Goal: Navigation & Orientation: Find specific page/section

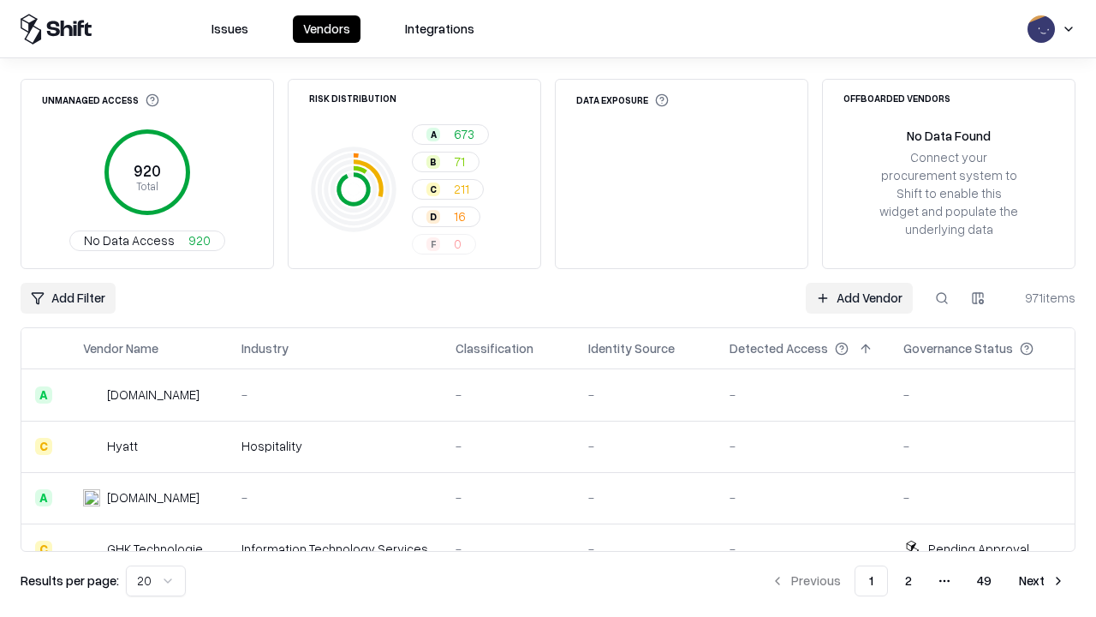
click at [156, 581] on html "Issues Vendors Integrations Unmanaged Access 920 Total No Data Access 920 Risk …" at bounding box center [548, 308] width 1096 height 617
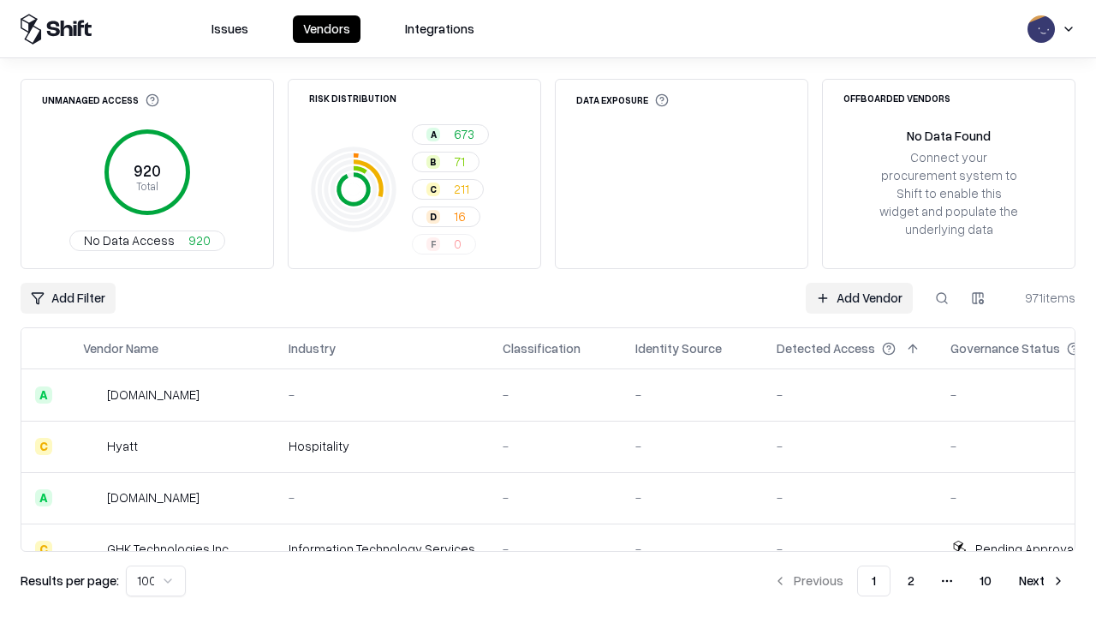
click at [1042, 581] on button "Next" at bounding box center [1042, 580] width 67 height 31
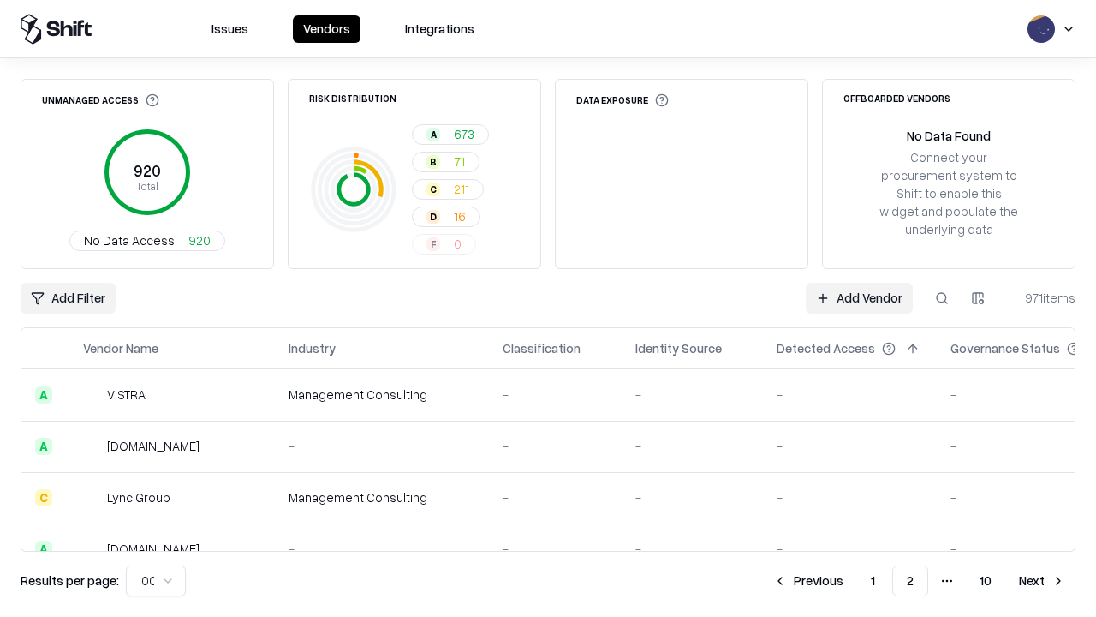
click at [1042, 581] on button "Next" at bounding box center [1042, 580] width 67 height 31
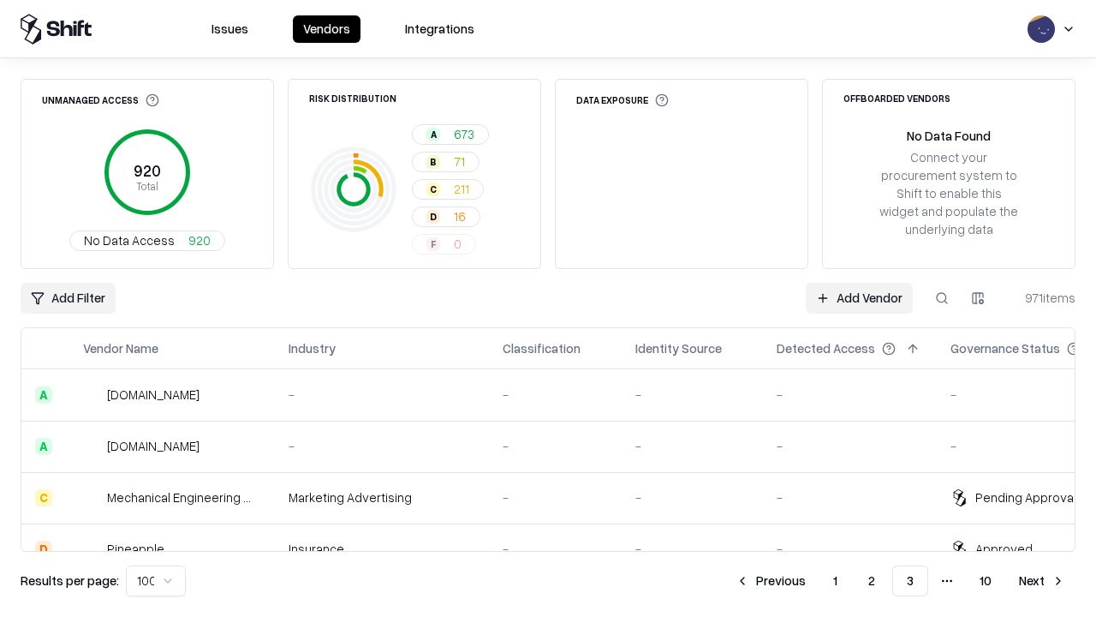
click at [1042, 581] on button "Next" at bounding box center [1042, 580] width 67 height 31
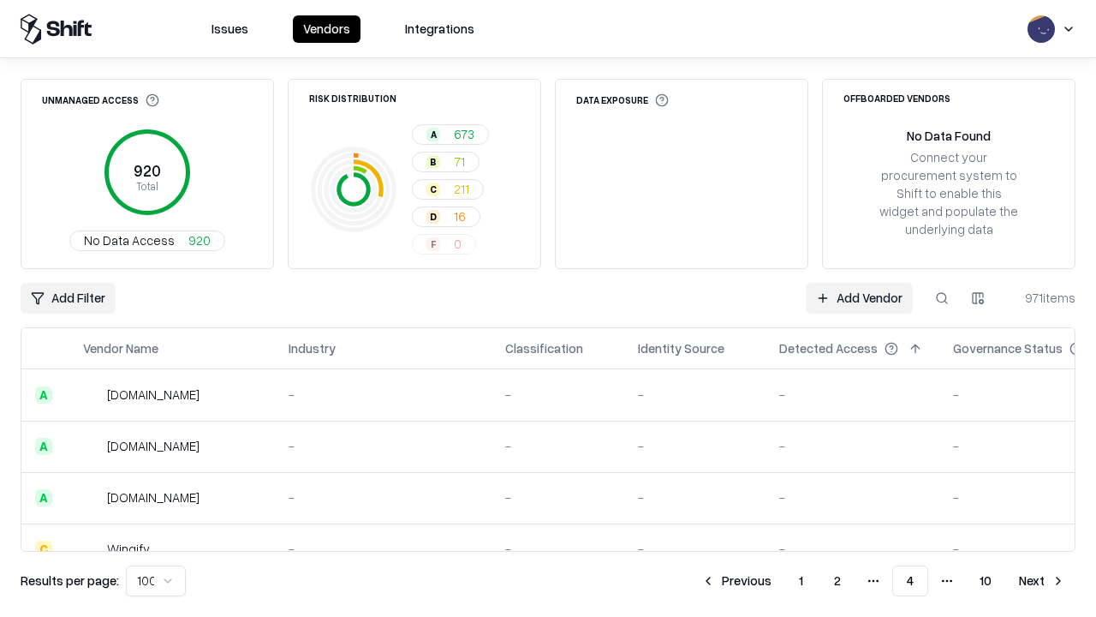
click at [1042, 581] on button "Next" at bounding box center [1042, 580] width 67 height 31
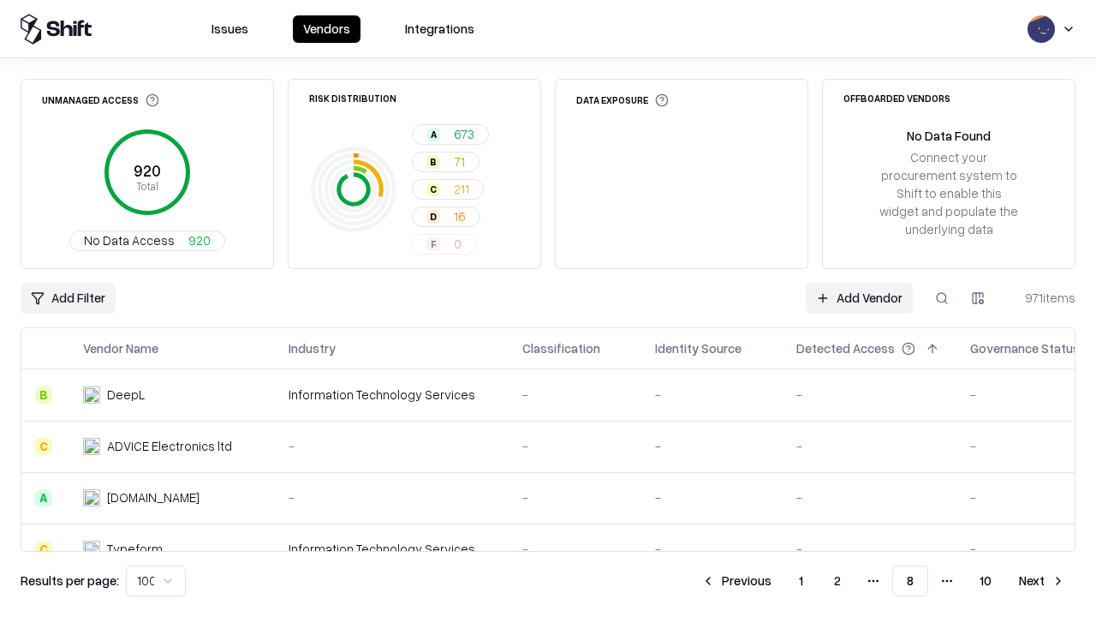
click at [1042, 581] on button "Next" at bounding box center [1042, 580] width 67 height 31
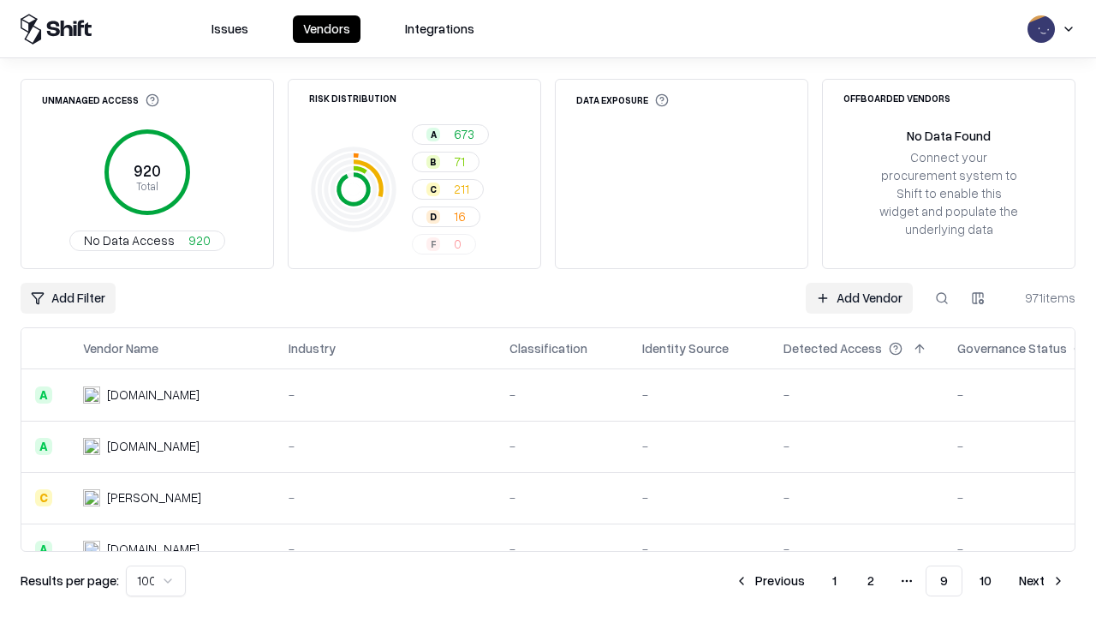
click at [1042, 581] on button "Next" at bounding box center [1042, 580] width 67 height 31
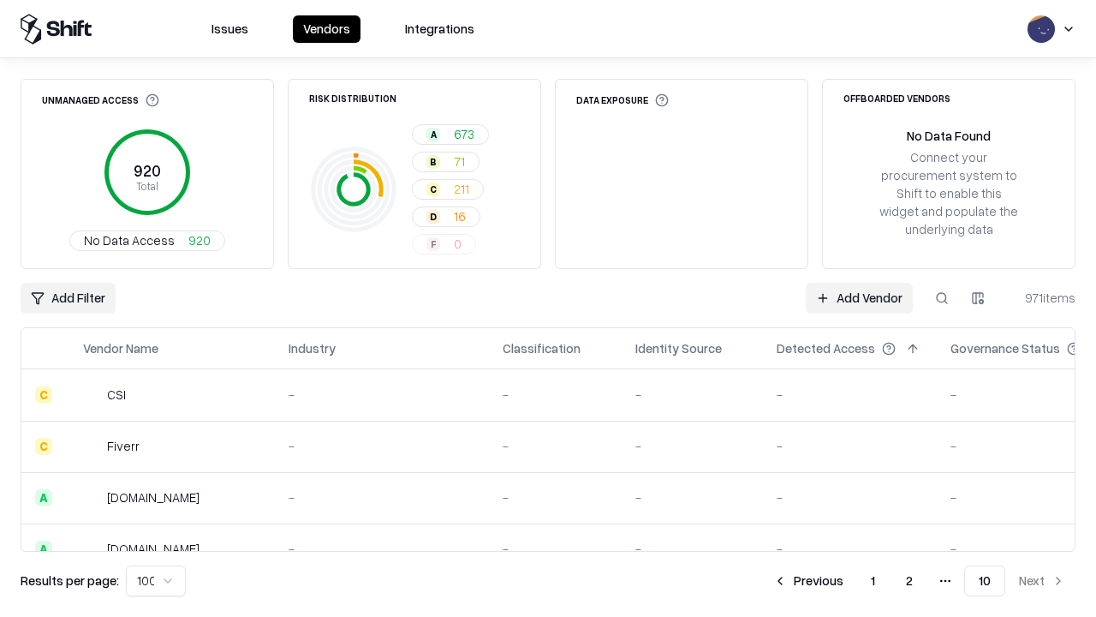
click at [809, 581] on button "Previous" at bounding box center [808, 580] width 91 height 31
click at [770, 581] on button "Previous" at bounding box center [770, 580] width 91 height 31
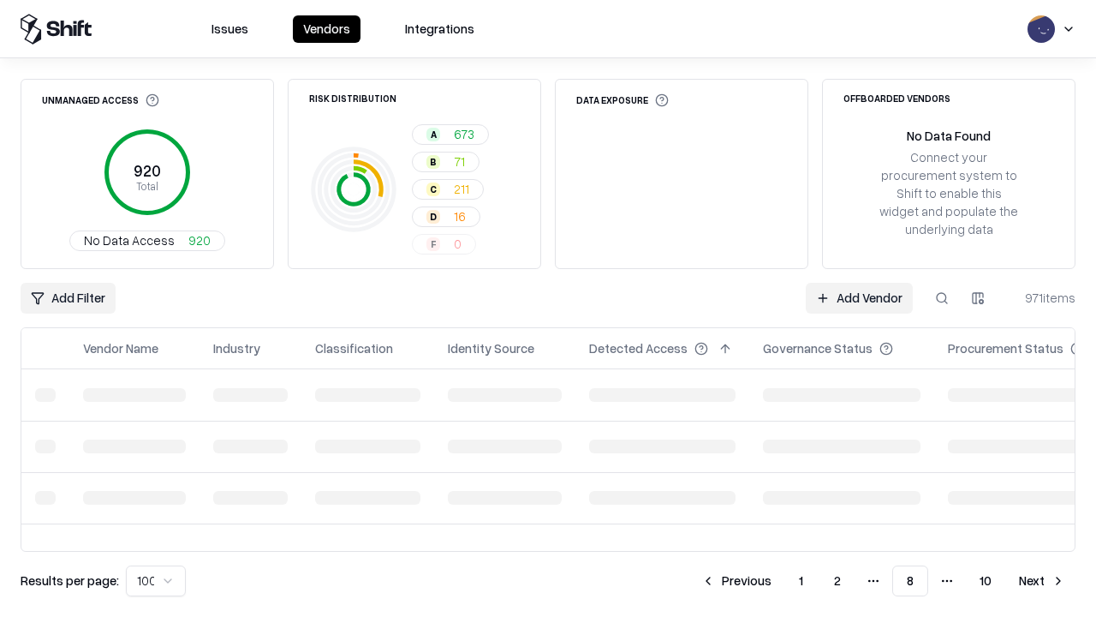
click at [737, 581] on button "Previous" at bounding box center [736, 580] width 91 height 31
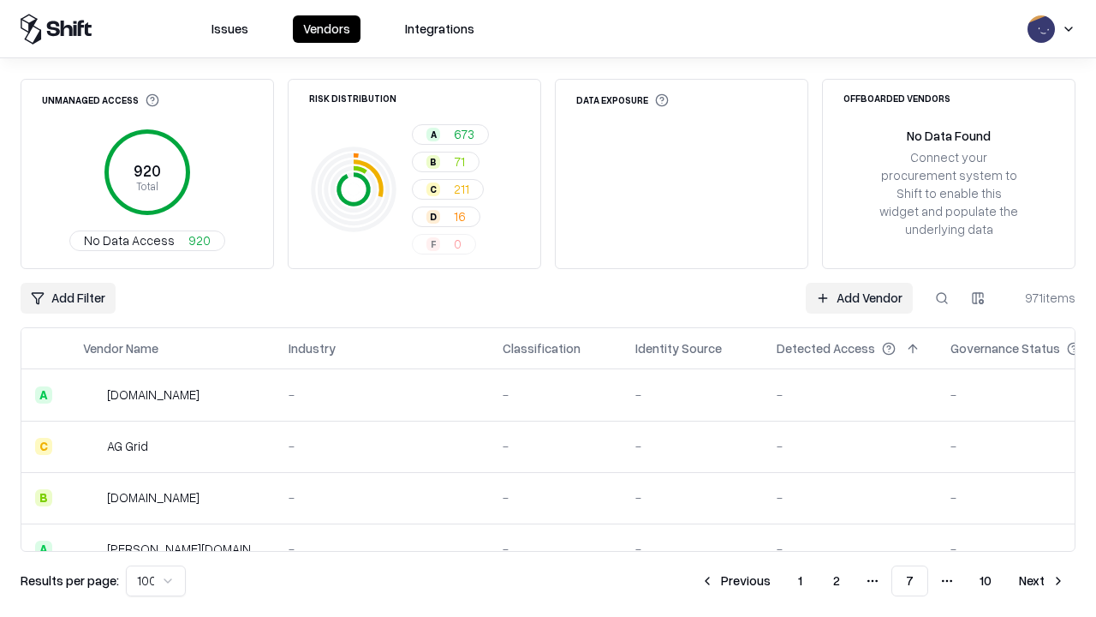
click at [736, 581] on button "Previous" at bounding box center [735, 580] width 91 height 31
